Goal: Find specific page/section: Find specific page/section

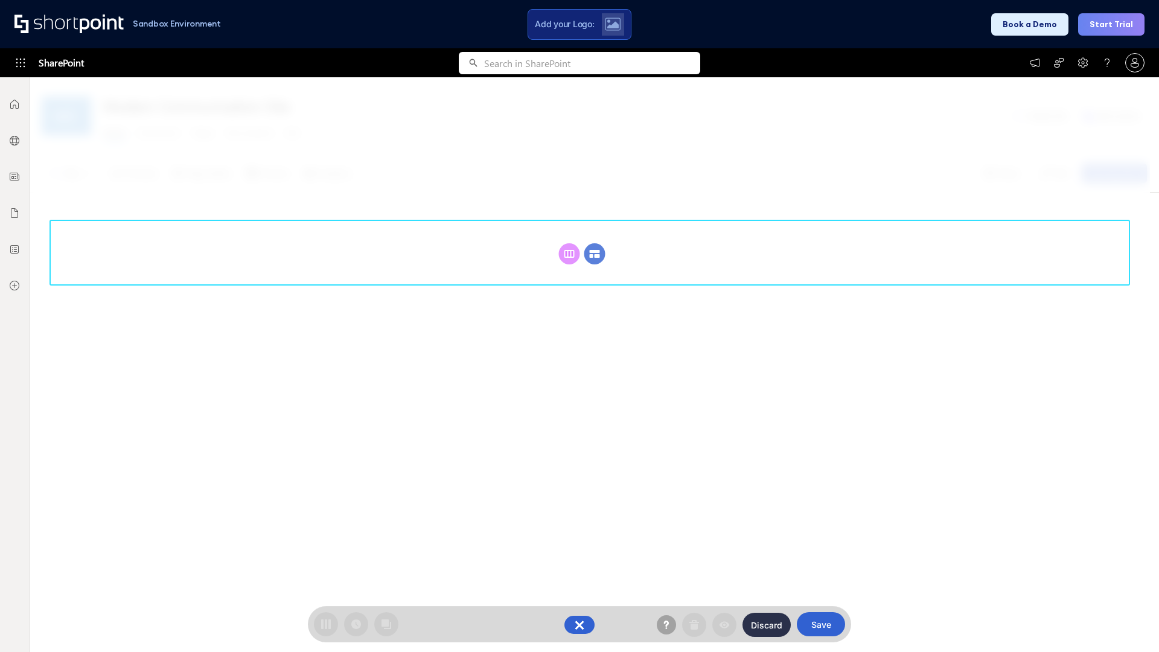
click at [595, 254] on circle at bounding box center [594, 253] width 21 height 21
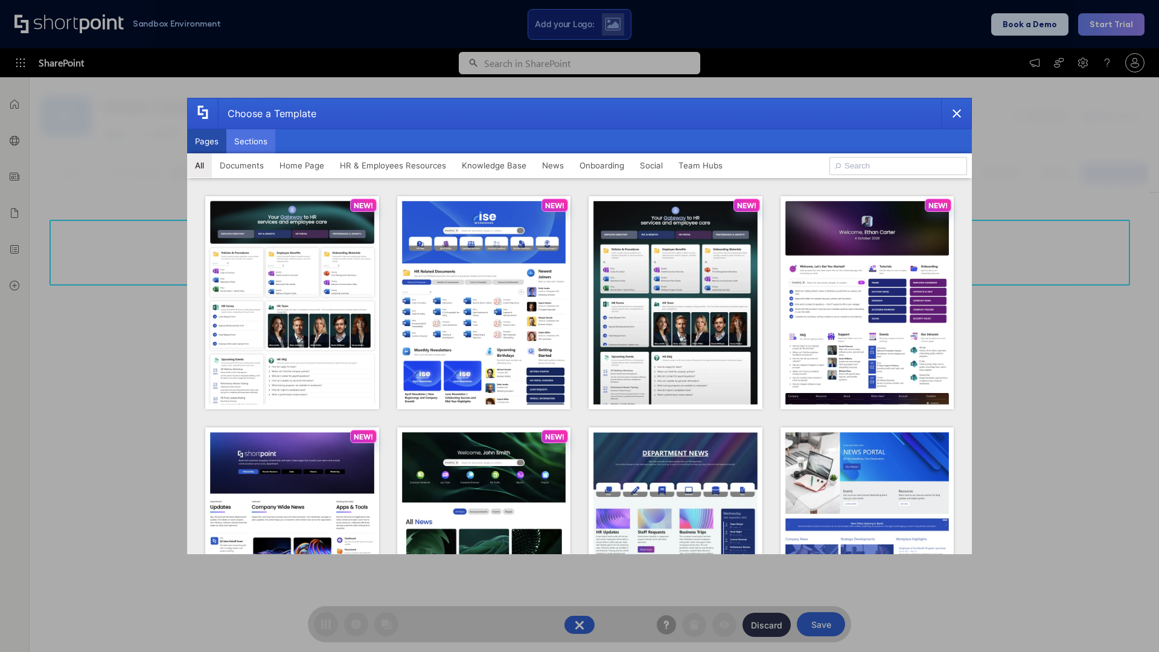
click at [251, 141] on button "Sections" at bounding box center [250, 141] width 49 height 24
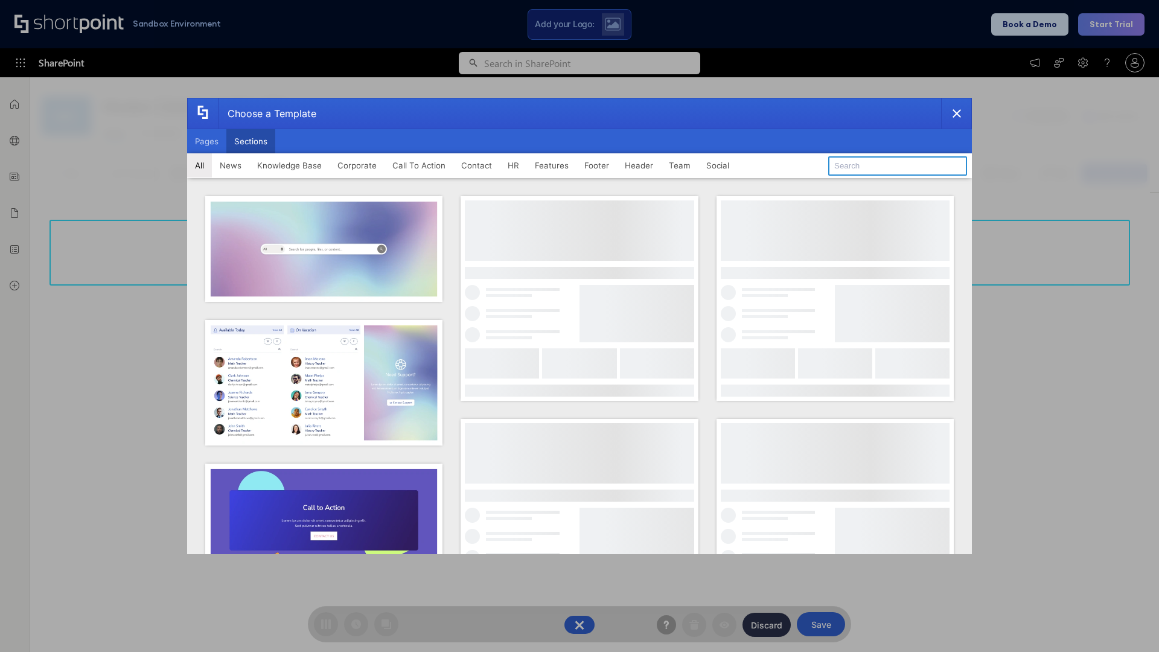
type input "News Kit 2"
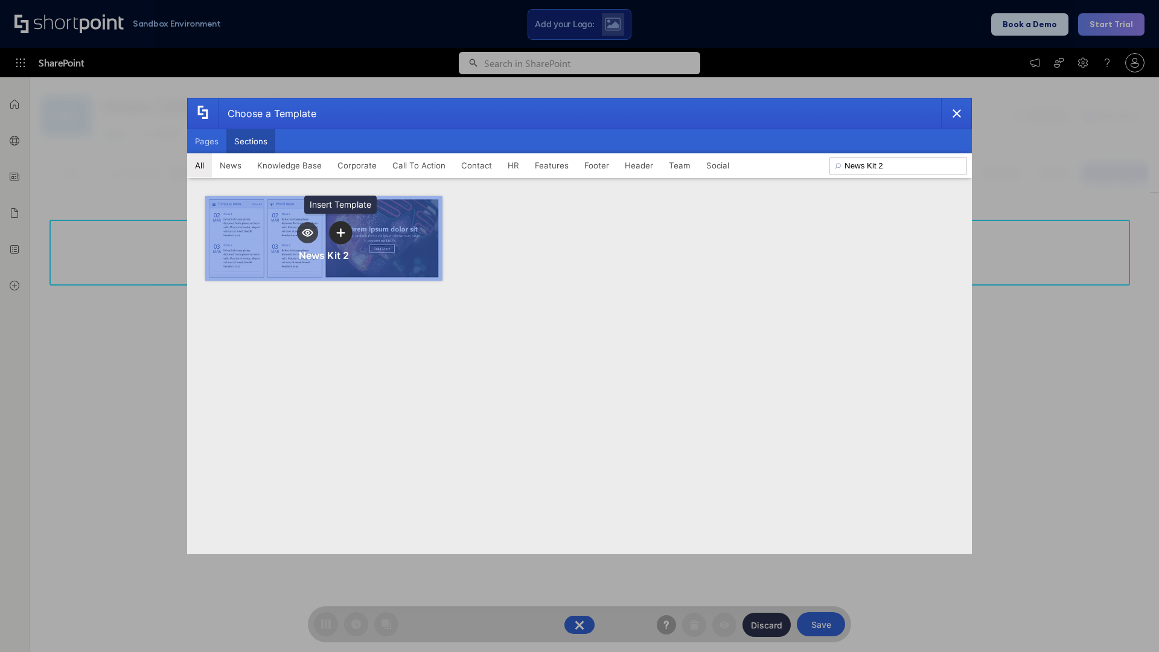
click at [341, 232] on icon "template selector" at bounding box center [340, 232] width 8 height 8
